Goal: Task Accomplishment & Management: Use online tool/utility

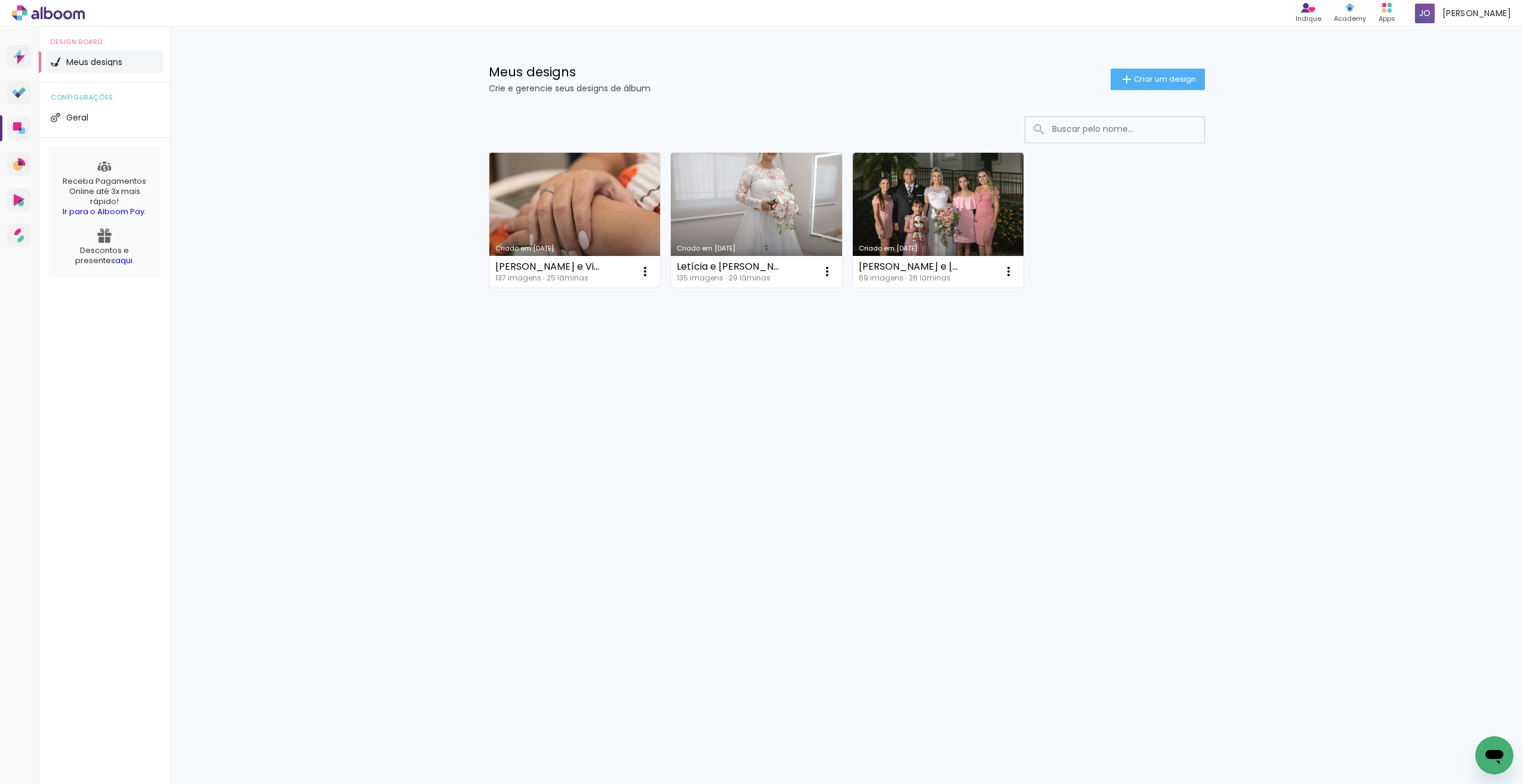
click at [589, 194] on link "Criado em [DATE]" at bounding box center [575, 220] width 171 height 135
